Goal: Task Accomplishment & Management: Manage account settings

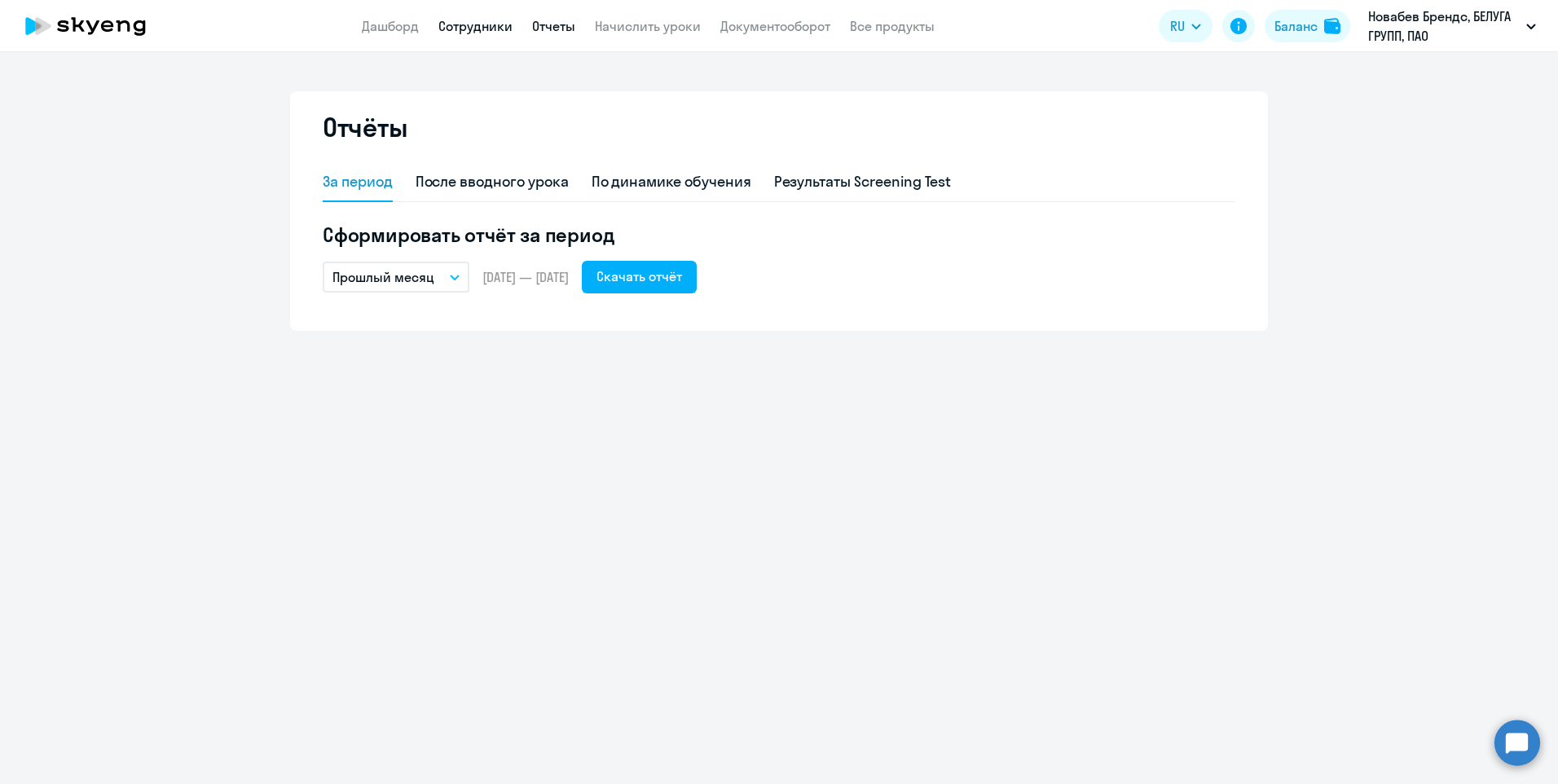
click at [481, 28] on link "Сотрудники" at bounding box center [475, 25] width 74 height 17
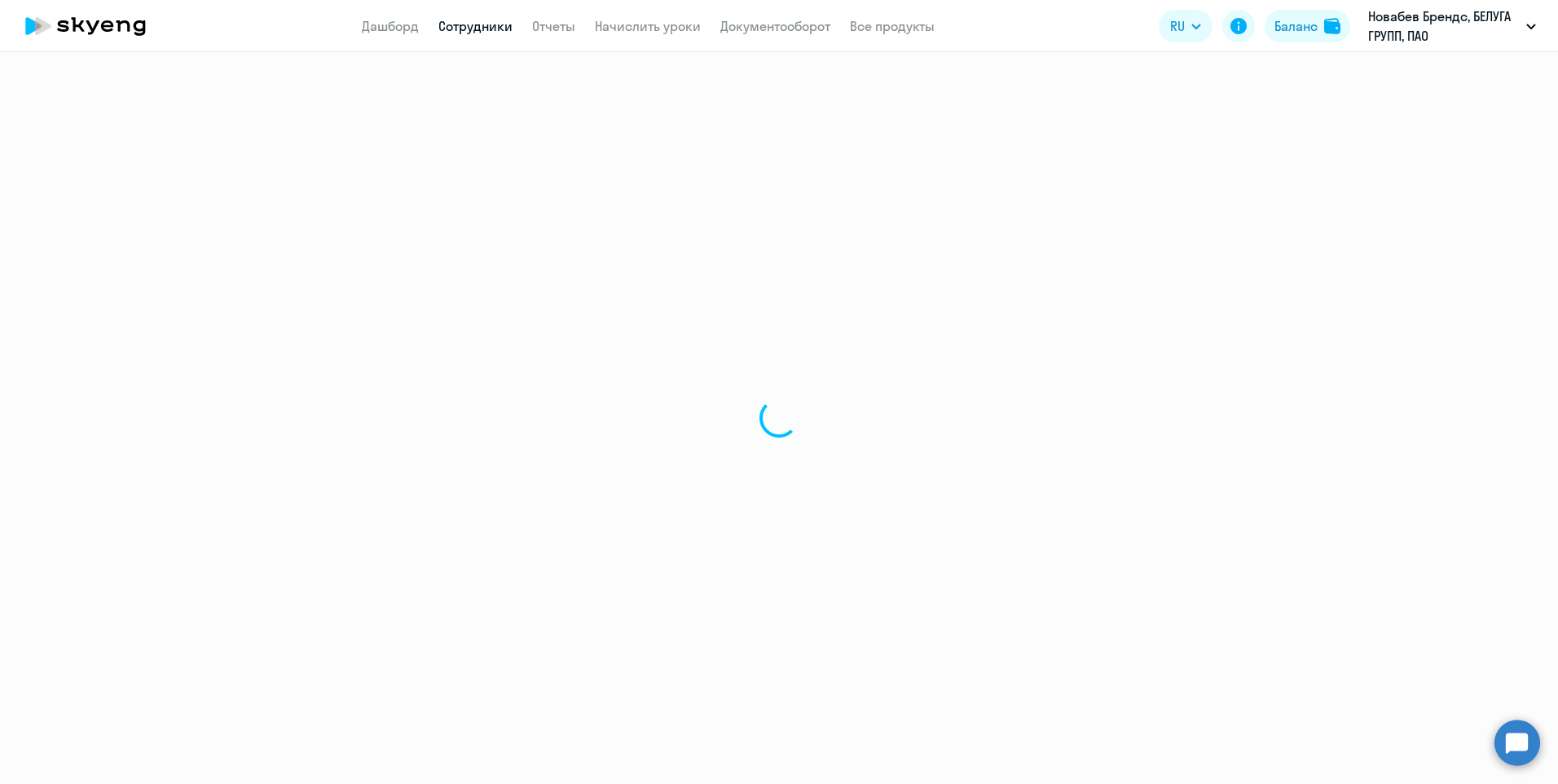
select select "30"
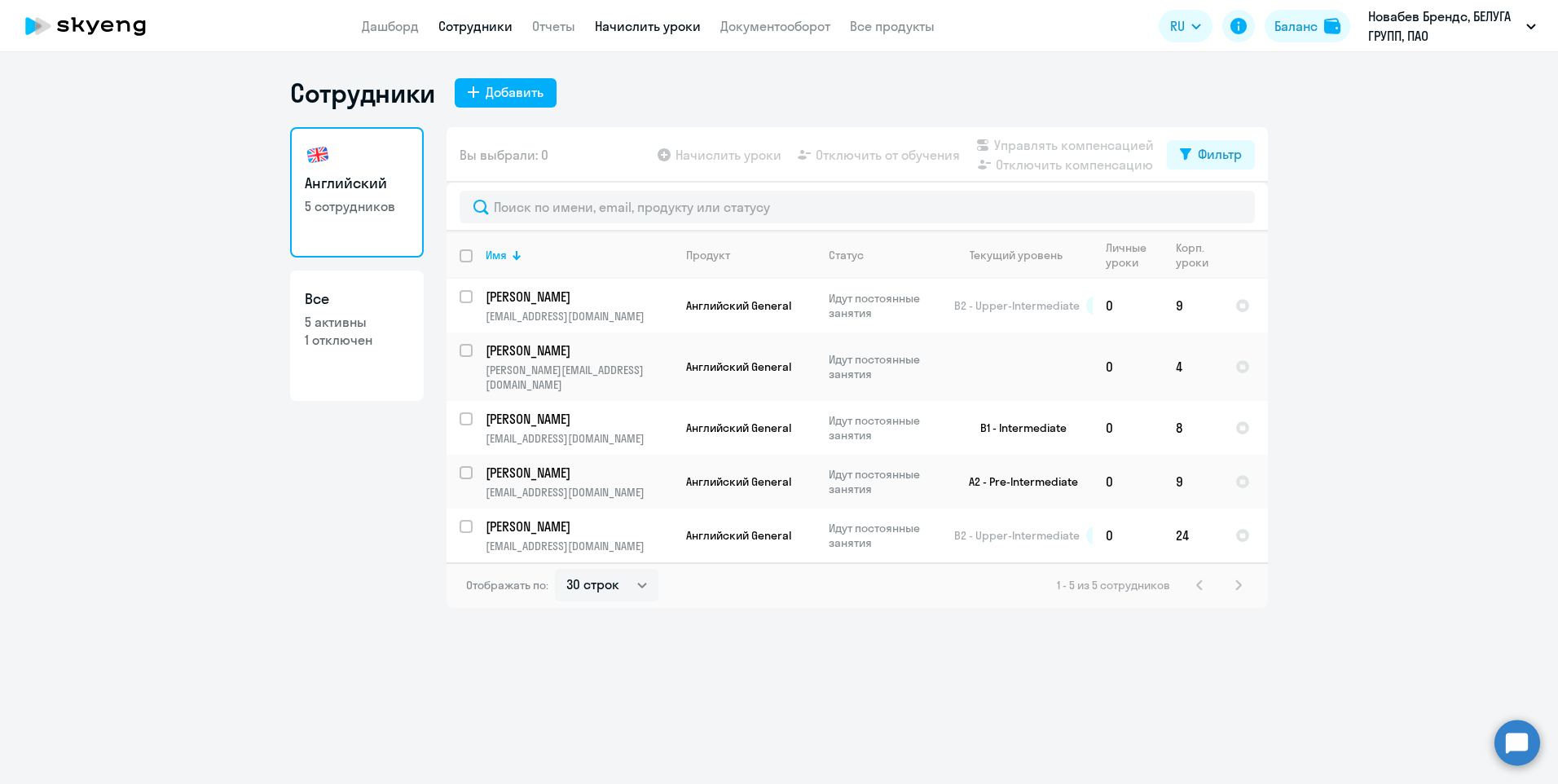
click at [665, 33] on link "Начислить уроки" at bounding box center [648, 25] width 106 height 17
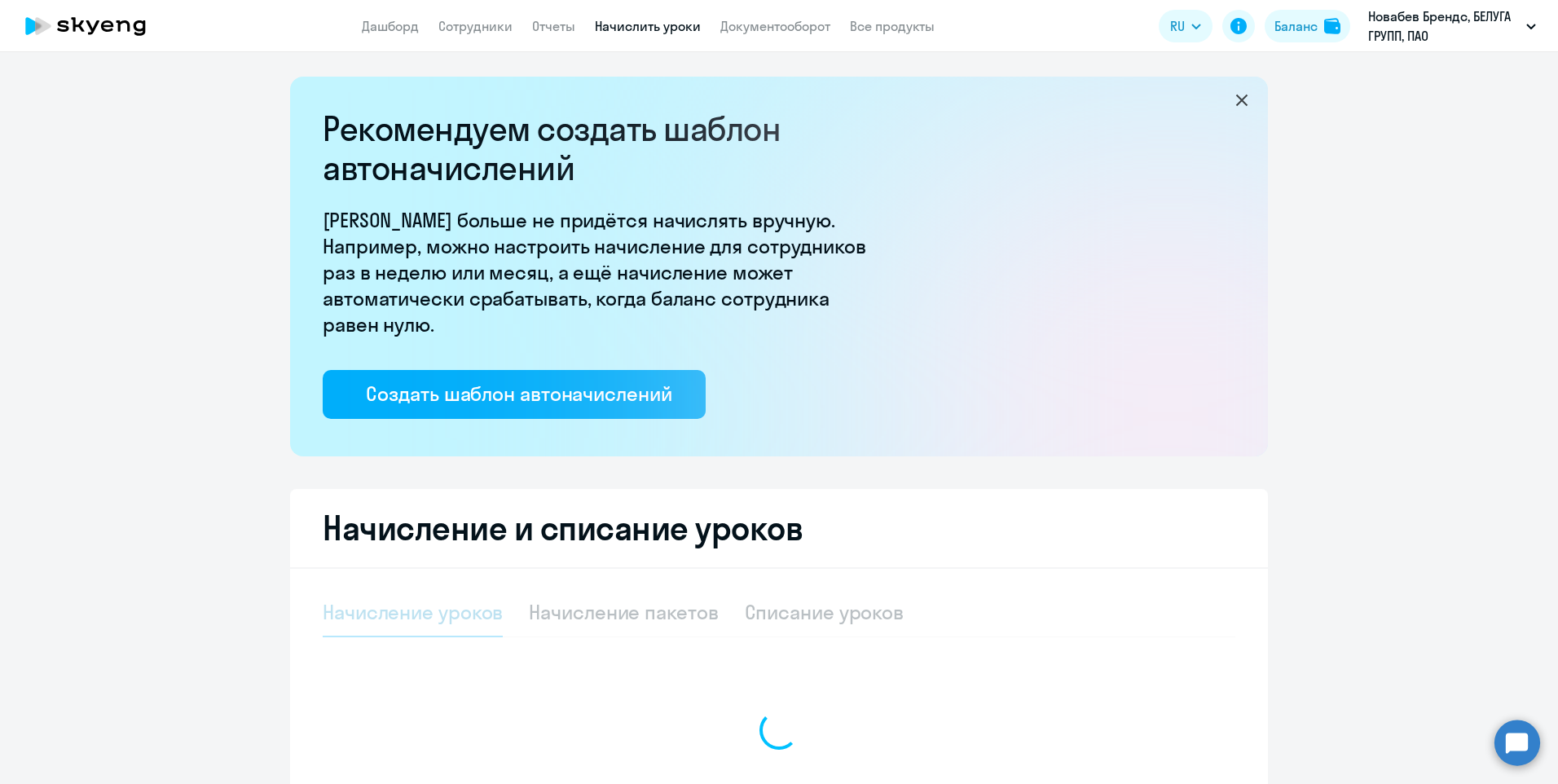
select select "10"
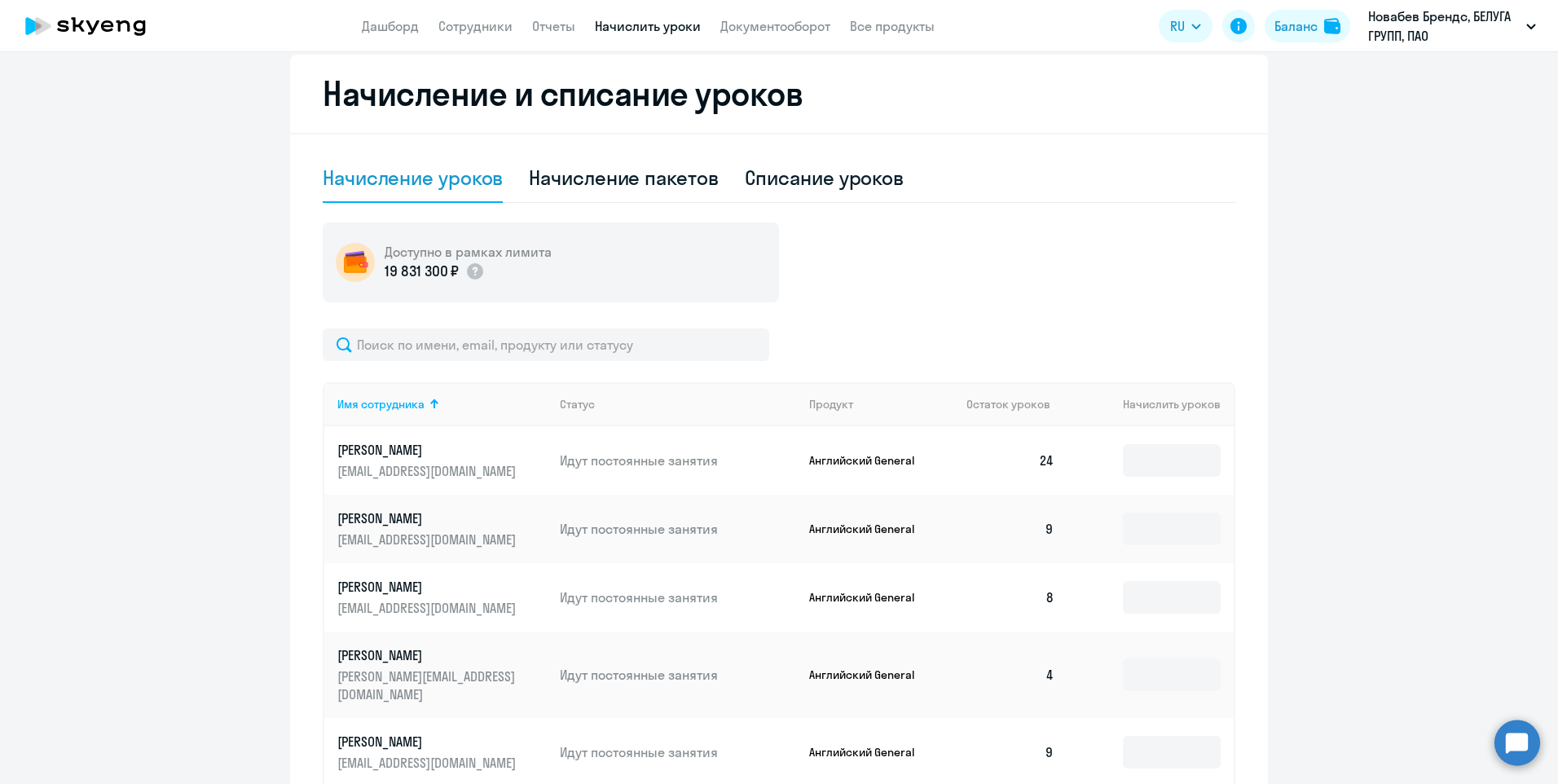
scroll to position [489, 0]
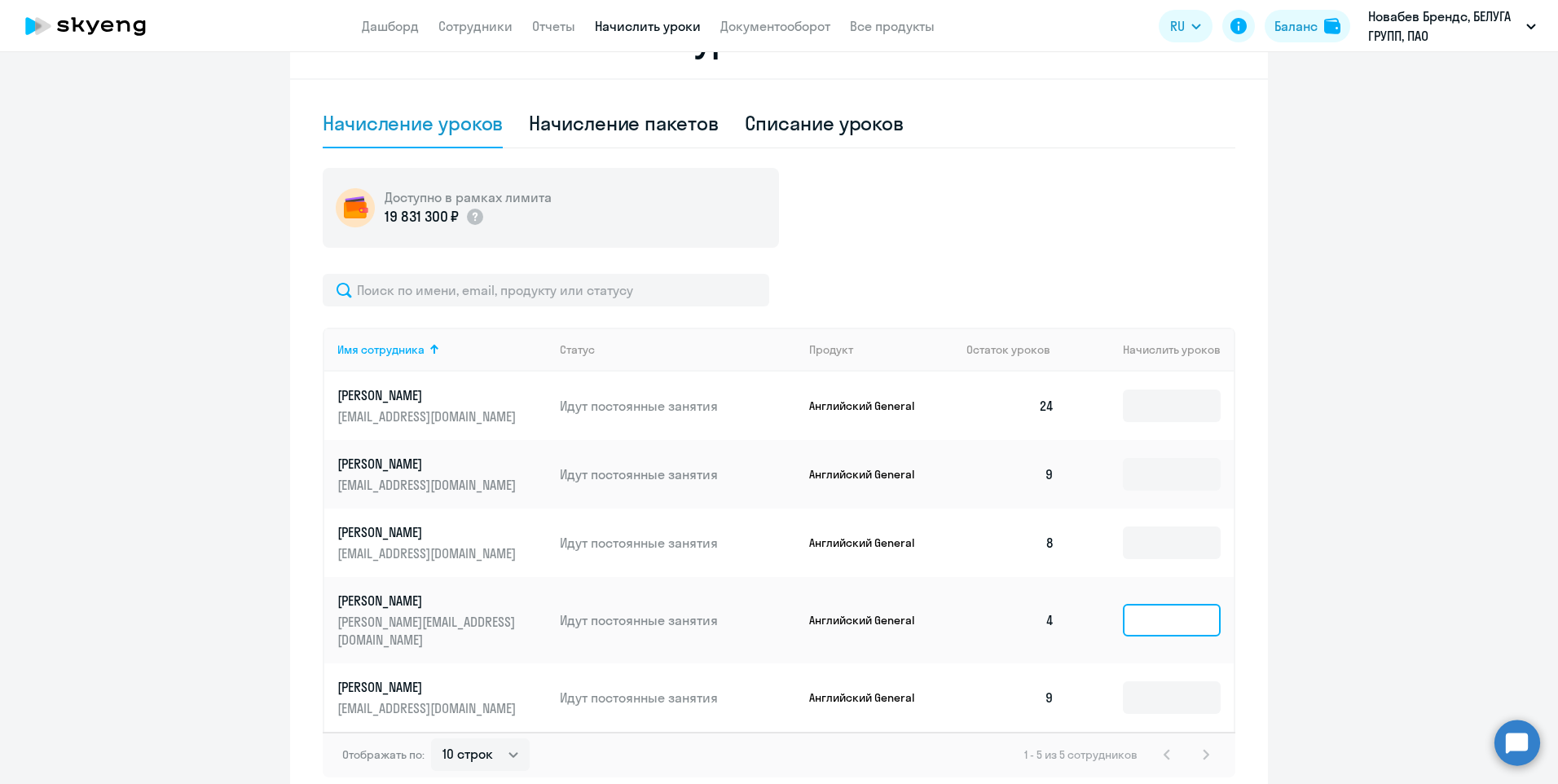
click at [1180, 618] on input at bounding box center [1172, 620] width 98 height 32
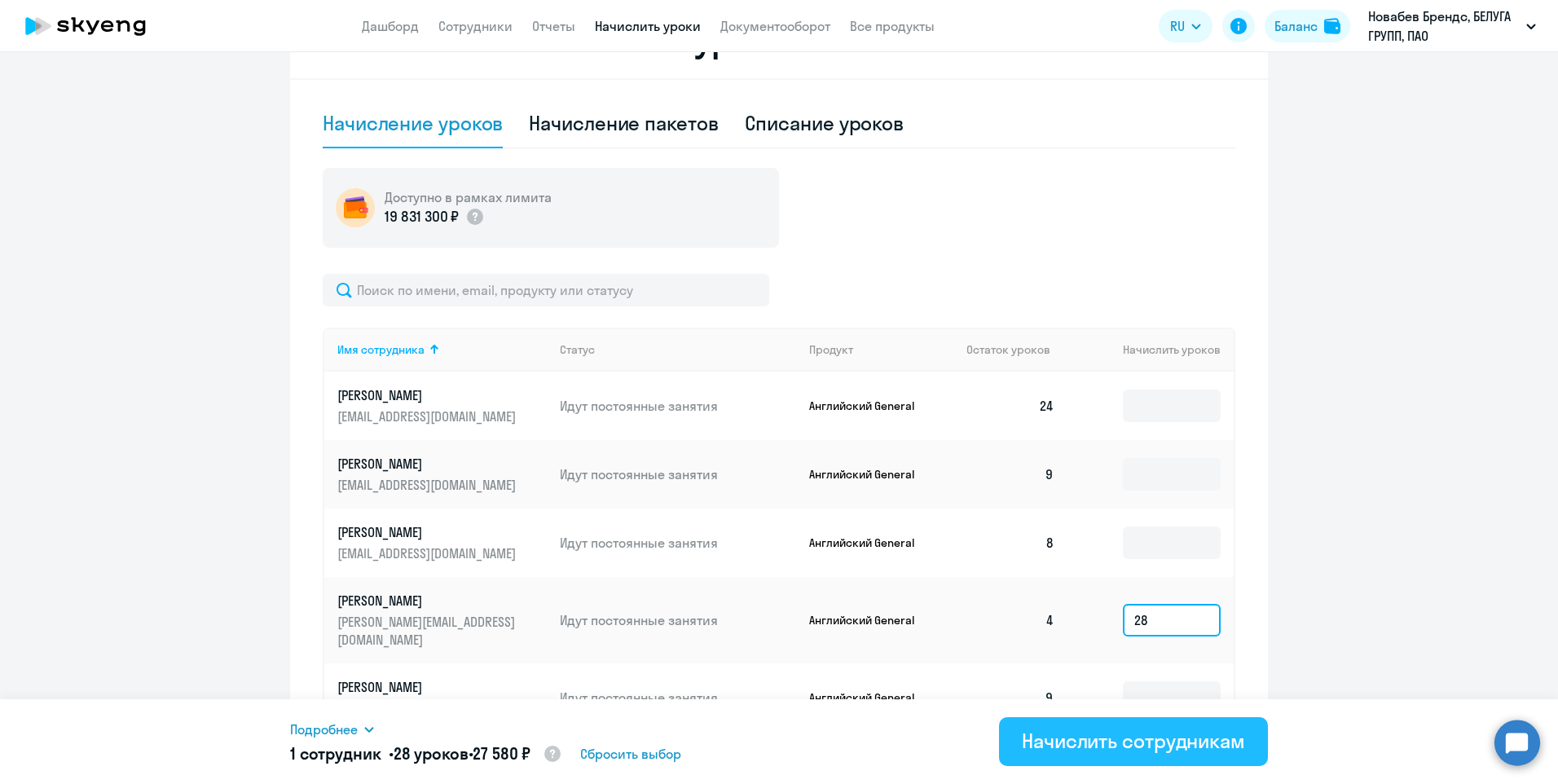
type input "28"
click at [1165, 744] on div "Начислить сотрудникам" at bounding box center [1133, 740] width 223 height 26
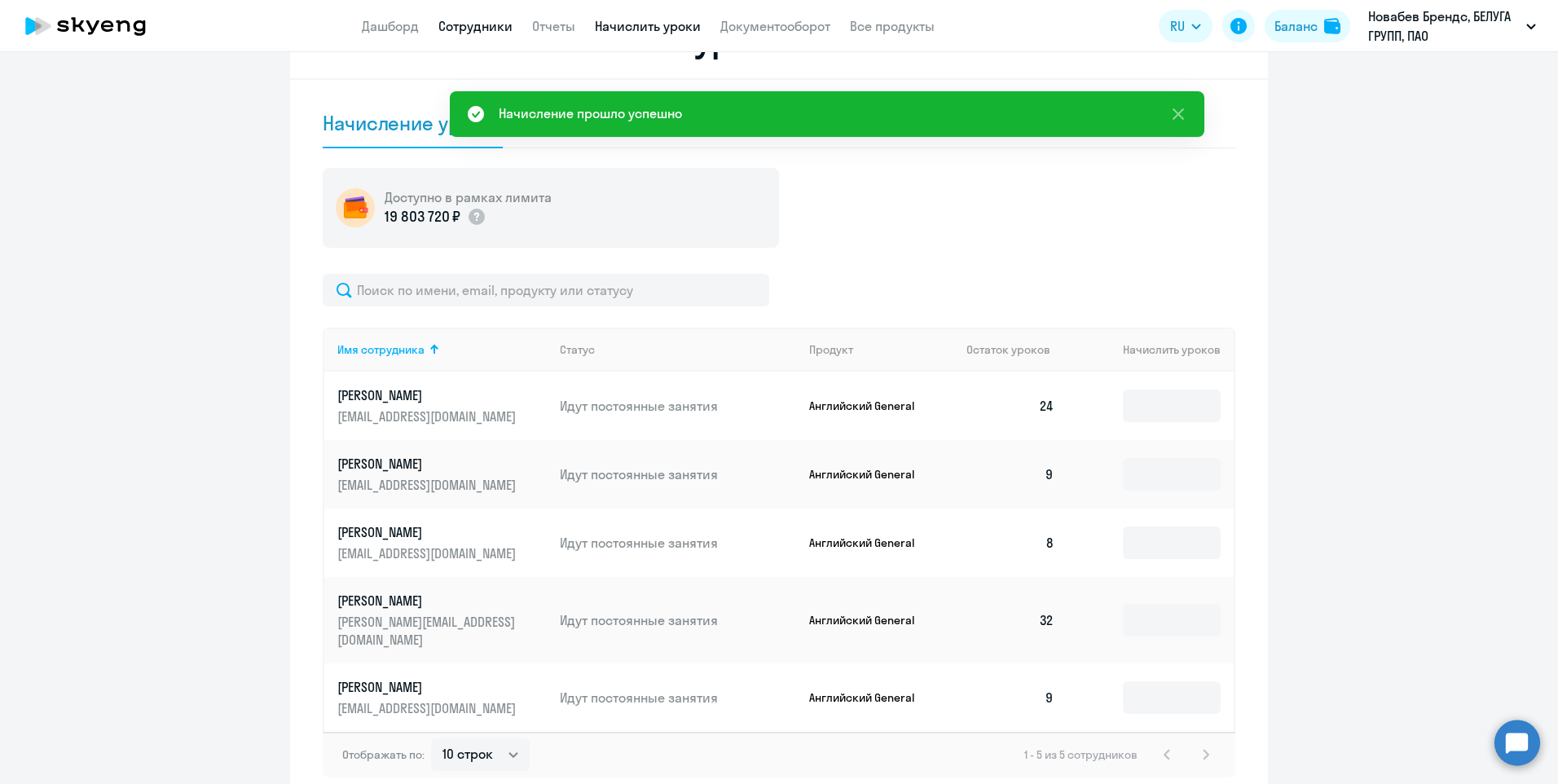
click at [486, 24] on link "Сотрудники" at bounding box center [475, 25] width 74 height 17
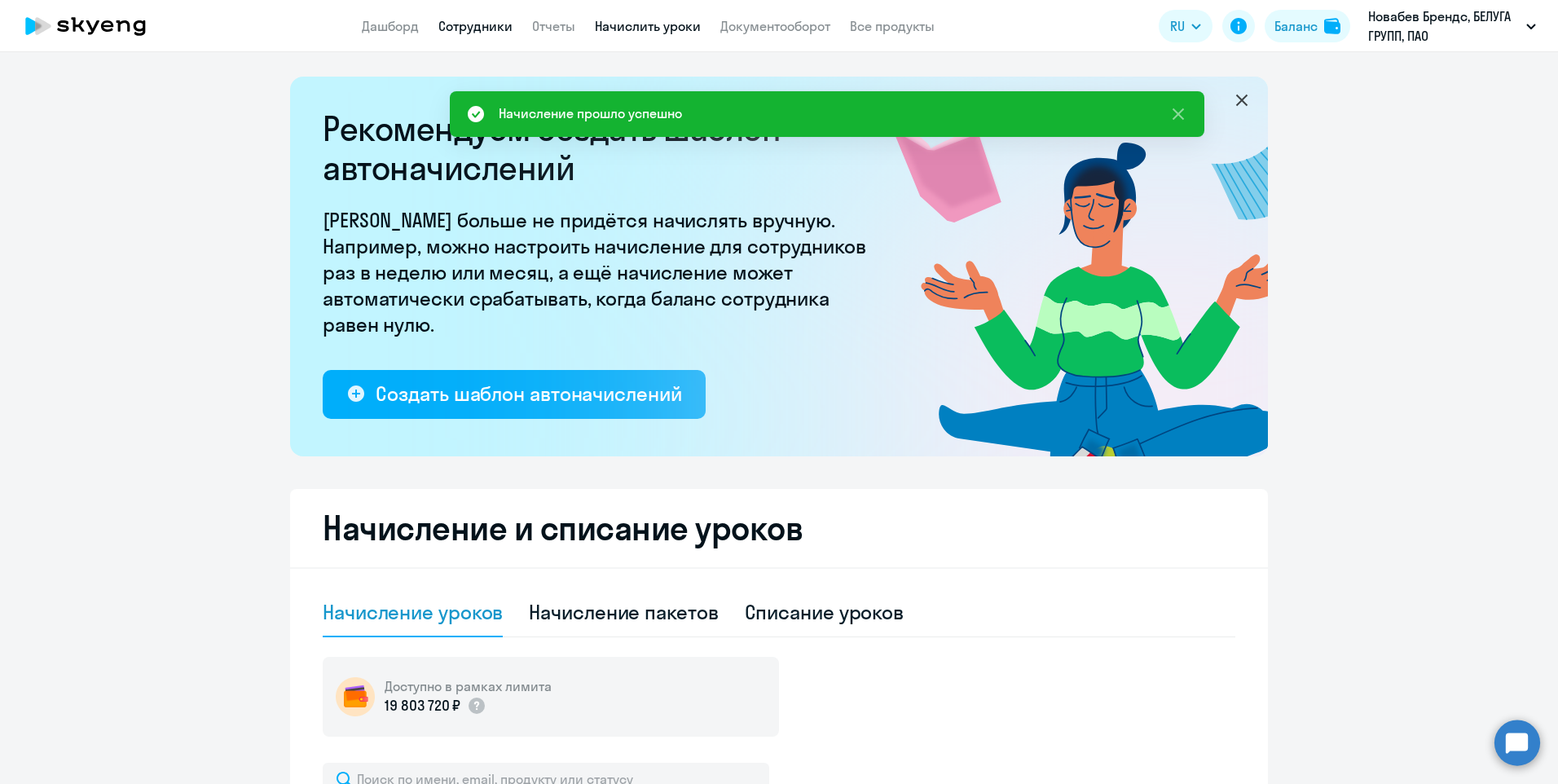
select select "30"
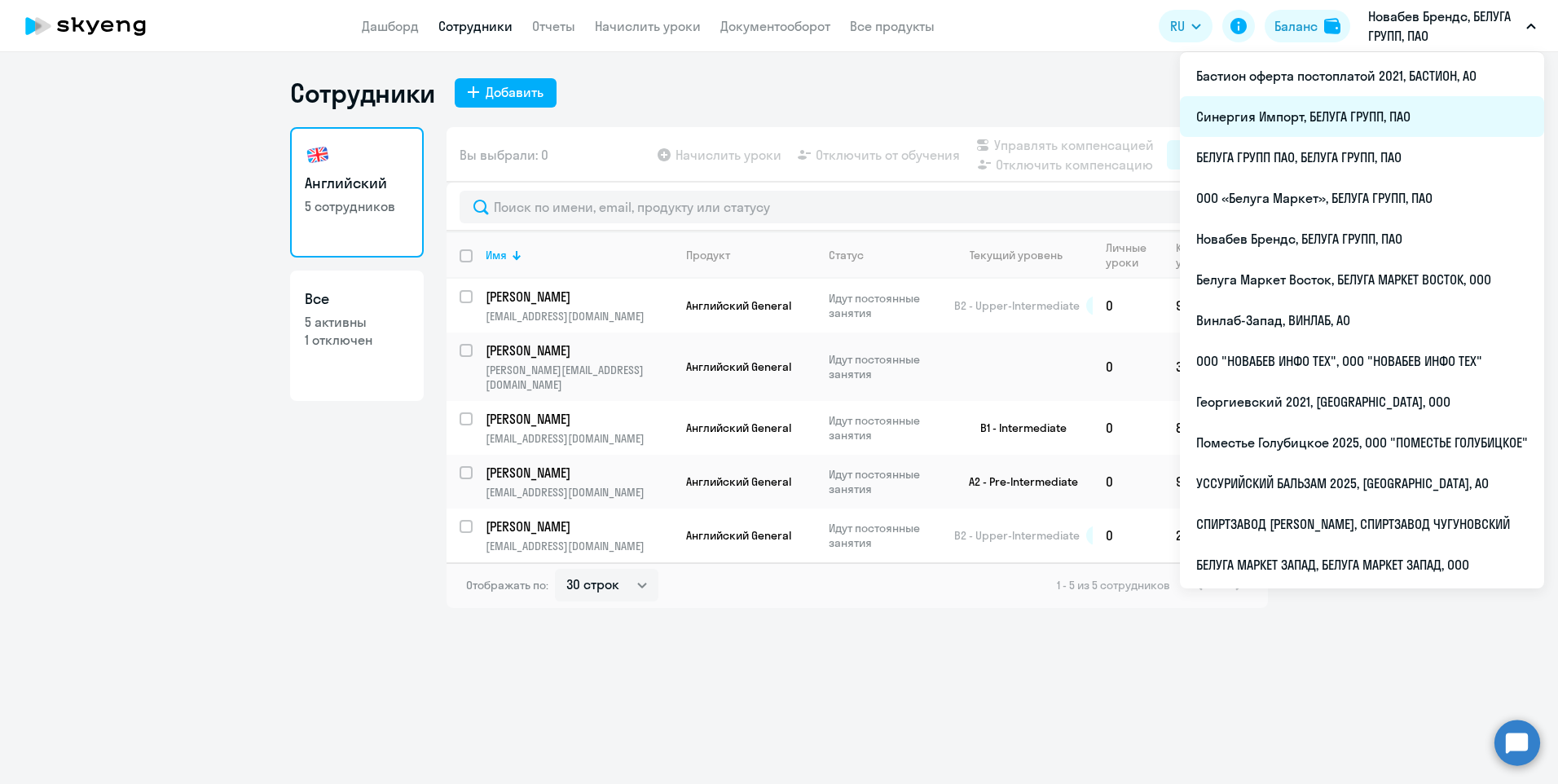
click at [1272, 112] on li "Синергия Импорт, БЕЛУГА ГРУПП, ПАО" at bounding box center [1362, 116] width 364 height 41
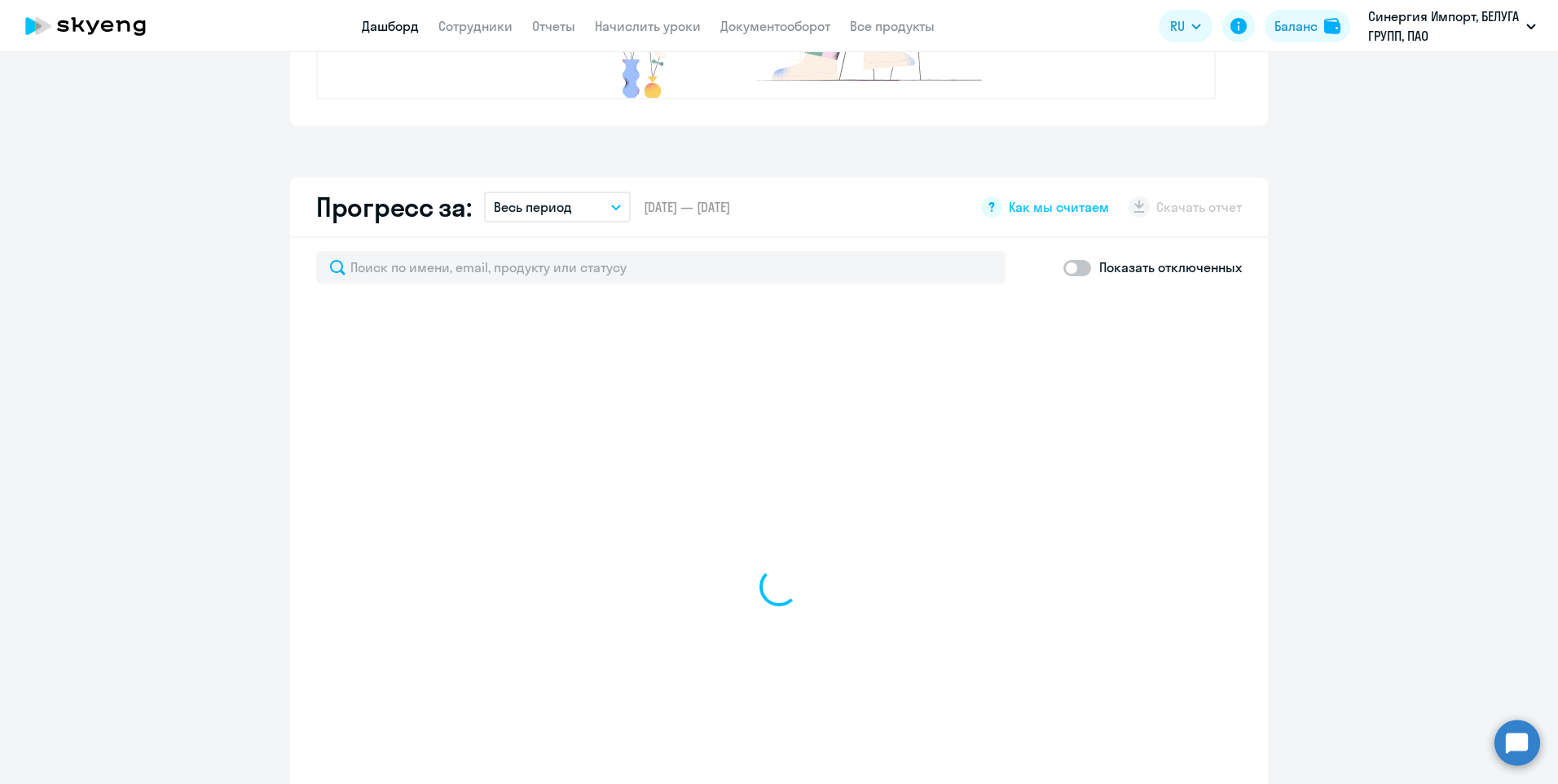
select select "30"
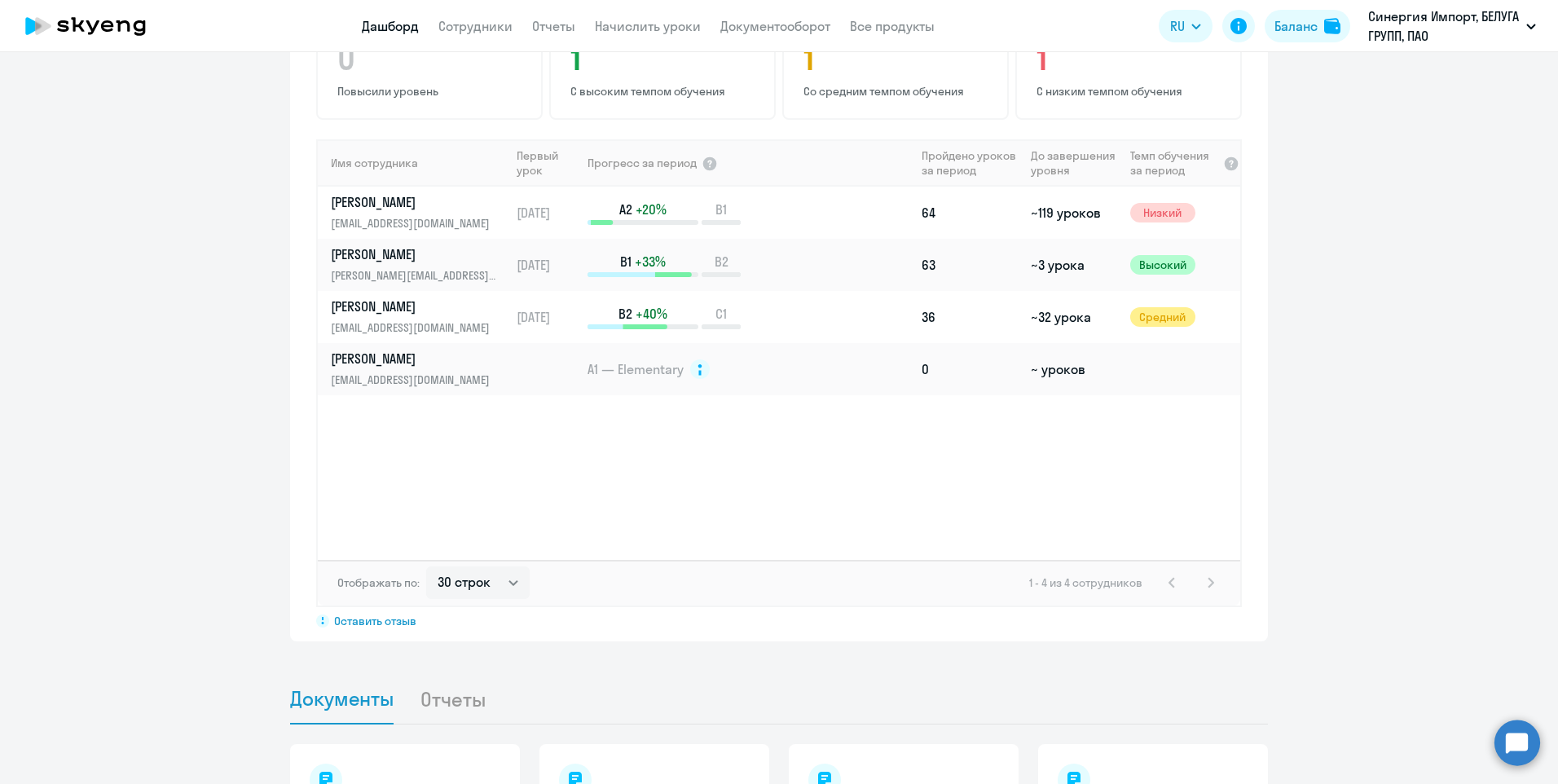
scroll to position [1304, 0]
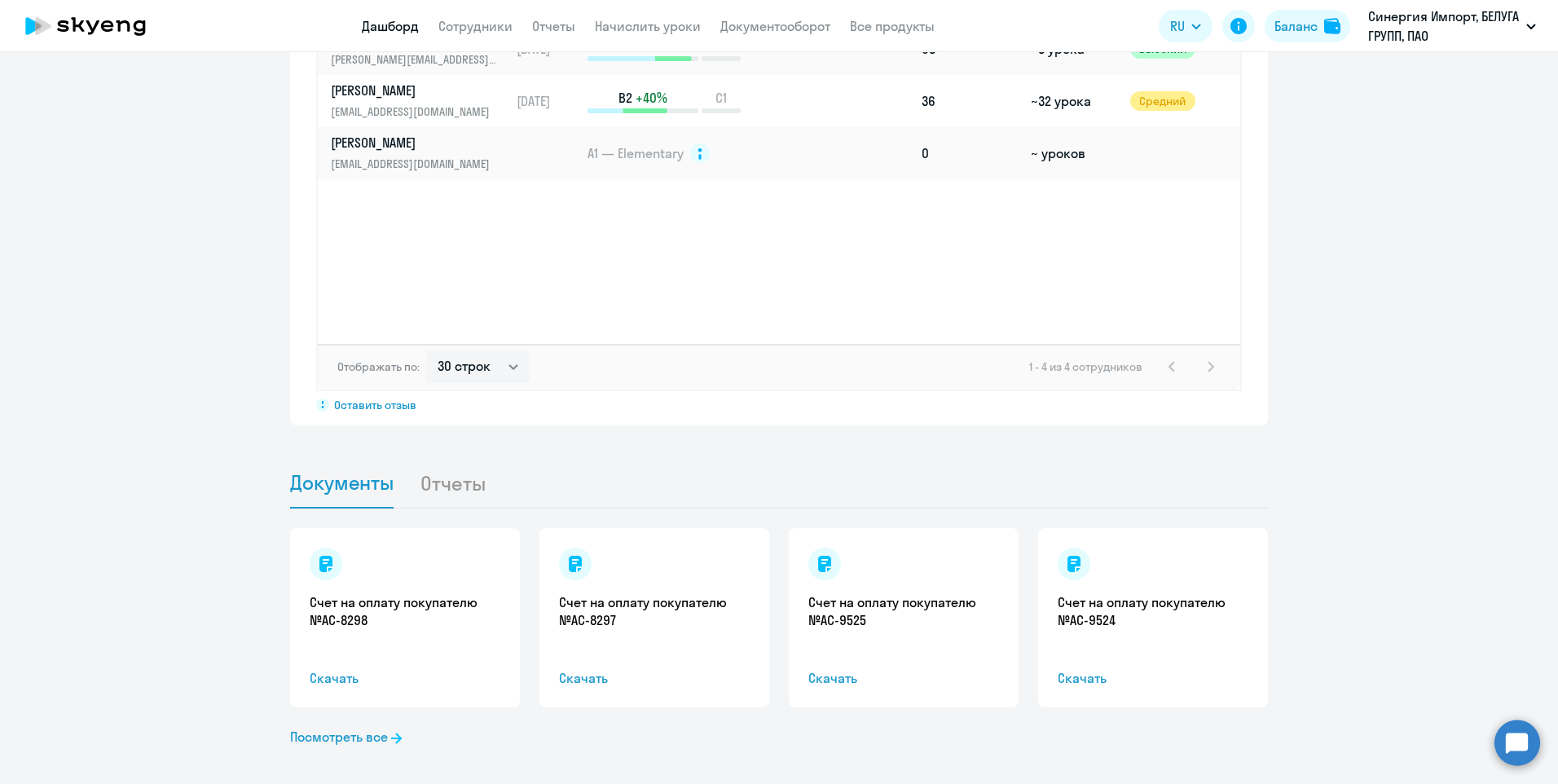
click at [323, 570] on icon at bounding box center [326, 564] width 13 height 17
click at [366, 615] on link "Счет на оплату покупателю №AC-8298" at bounding box center [405, 611] width 191 height 36
click at [569, 569] on icon at bounding box center [575, 564] width 13 height 17
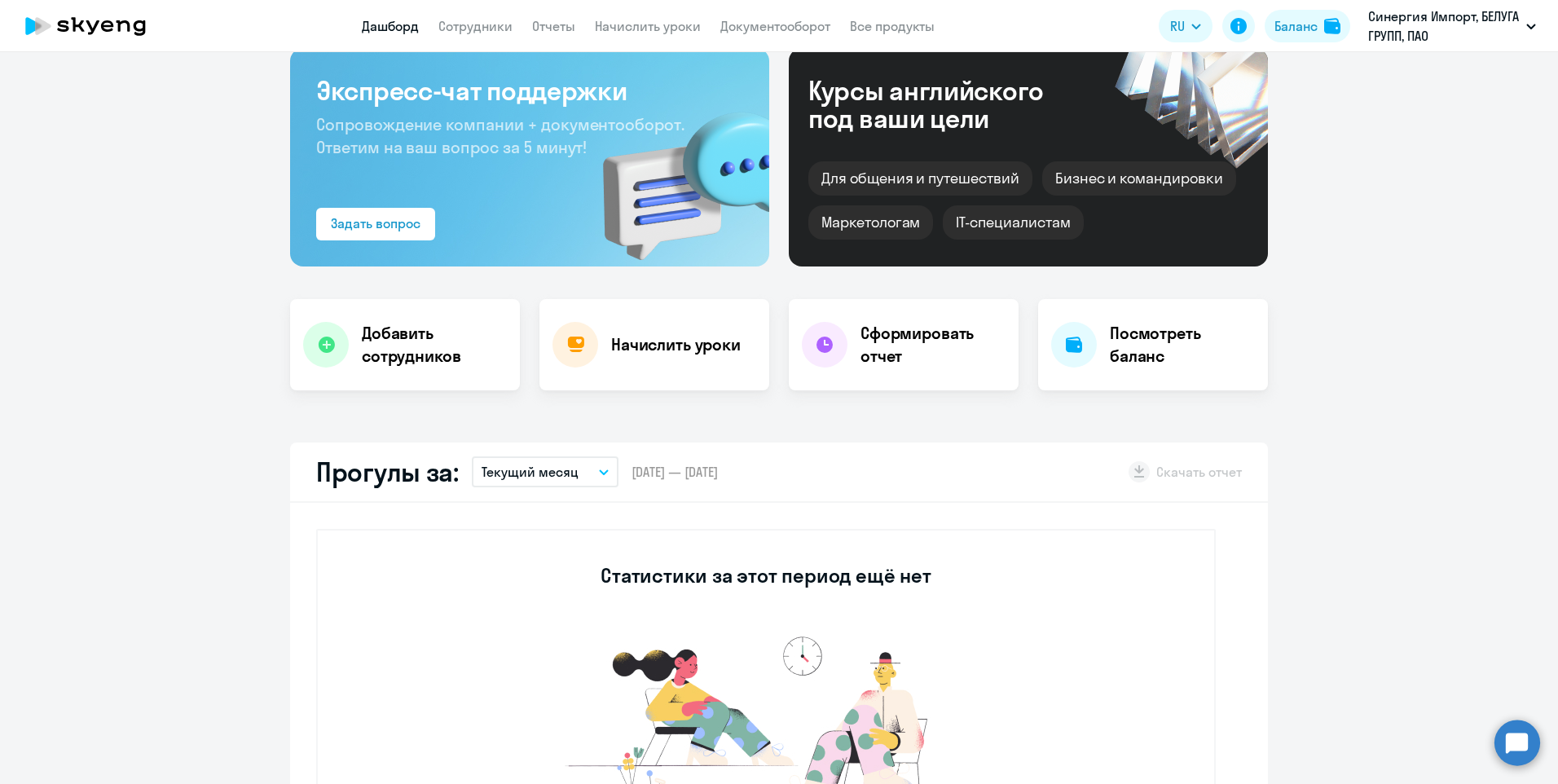
scroll to position [0, 0]
